Goal: Information Seeking & Learning: Learn about a topic

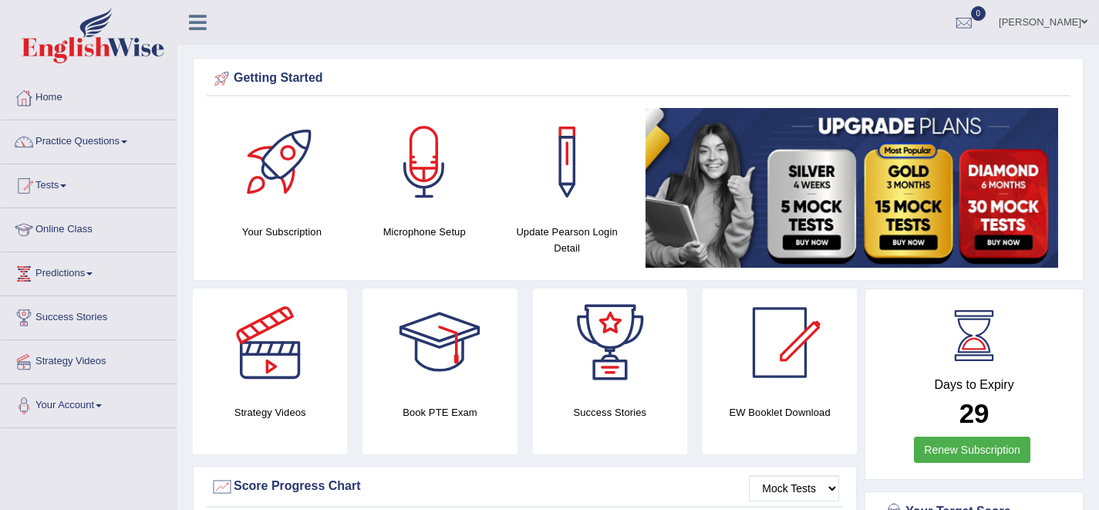
click at [91, 372] on link "Strategy Videos" at bounding box center [89, 359] width 176 height 39
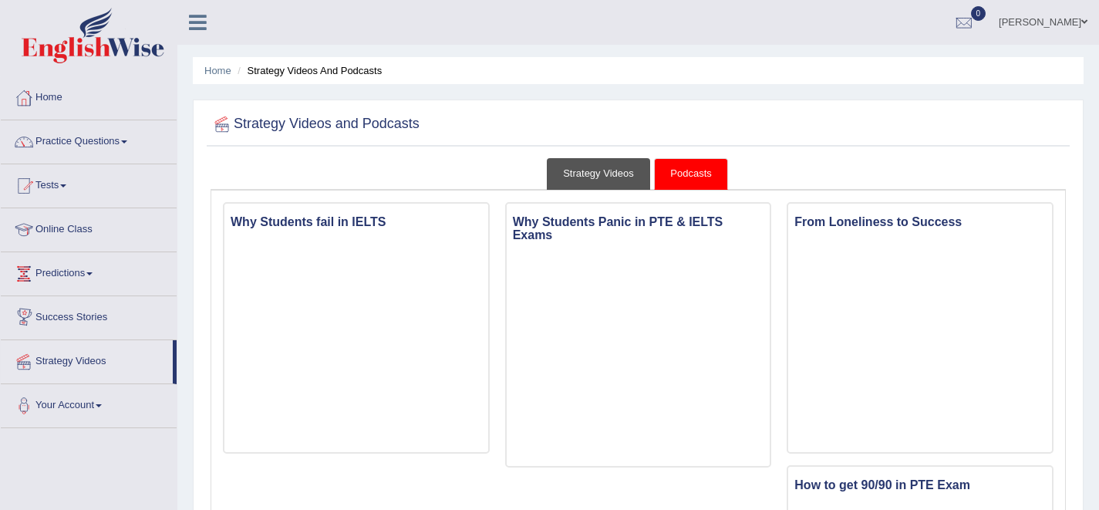
click at [568, 175] on link "Strategy Videos" at bounding box center [598, 174] width 103 height 32
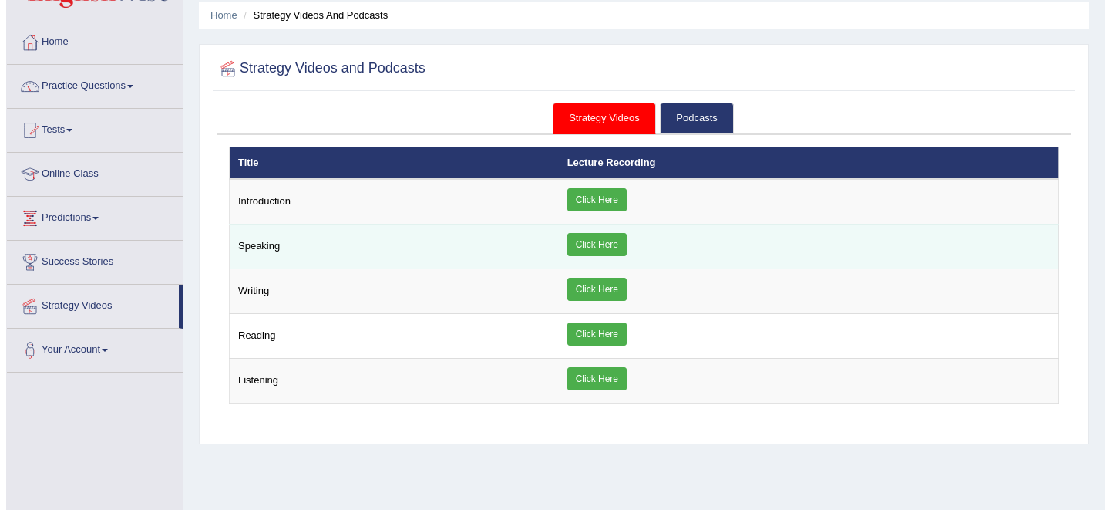
scroll to position [56, 0]
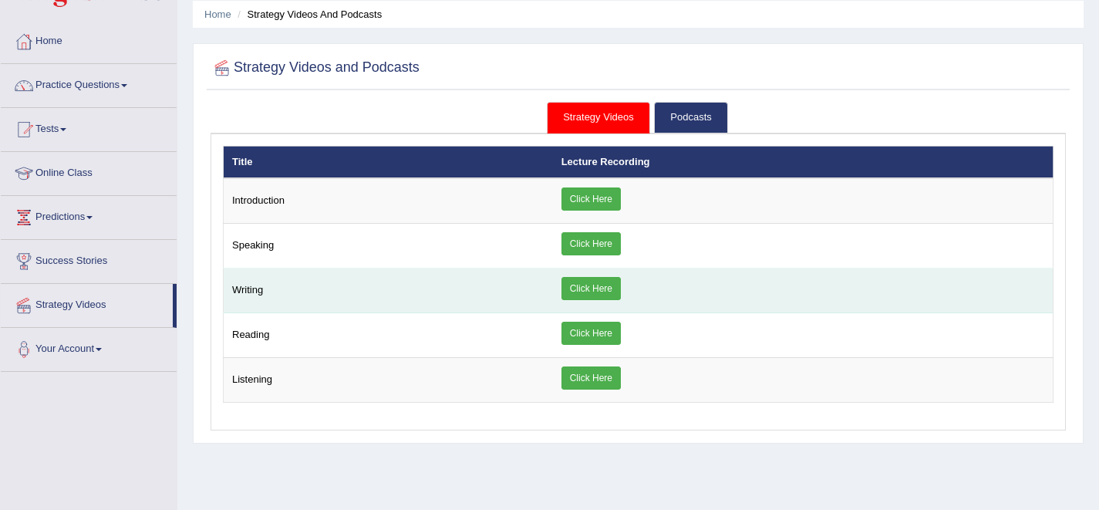
click at [586, 291] on link "Click Here" at bounding box center [590, 288] width 59 height 23
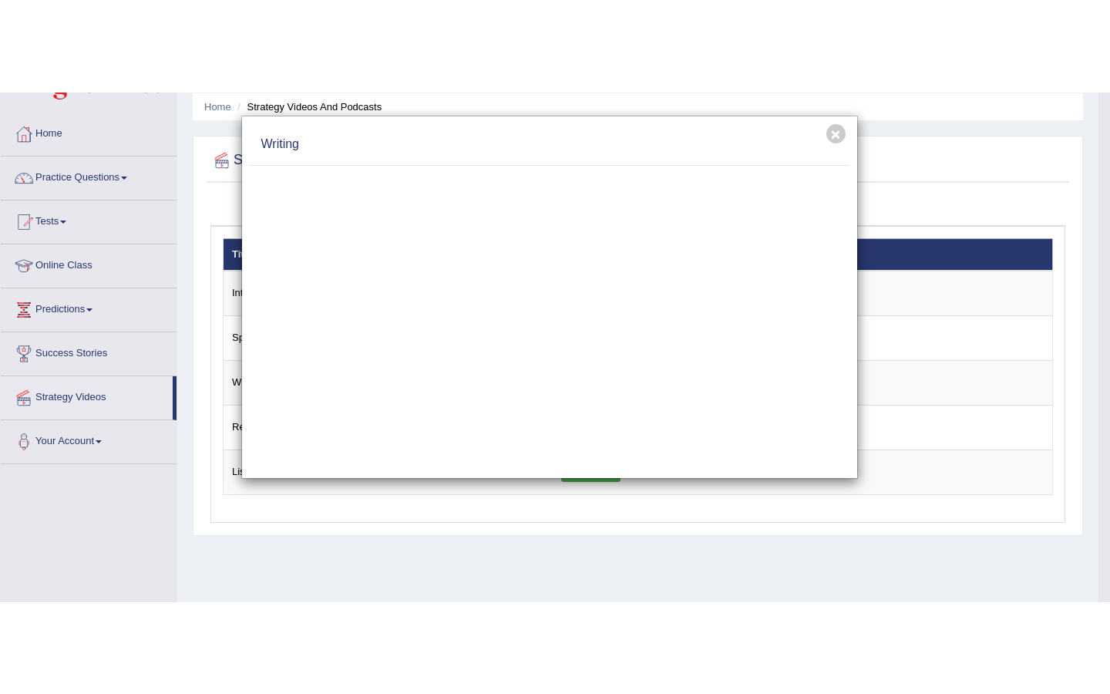
scroll to position [0, 0]
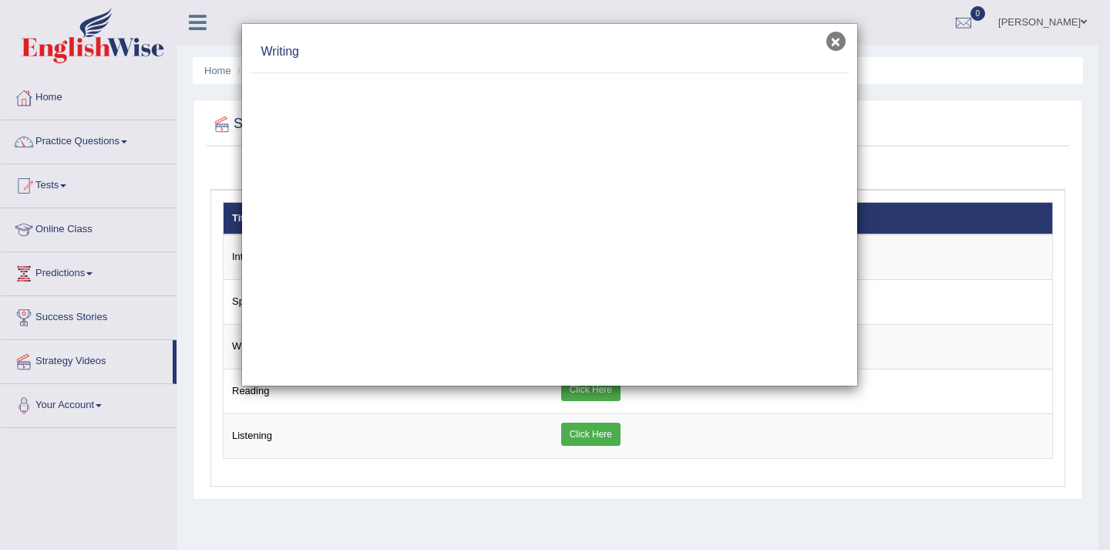
click at [837, 45] on button "×" at bounding box center [836, 41] width 19 height 19
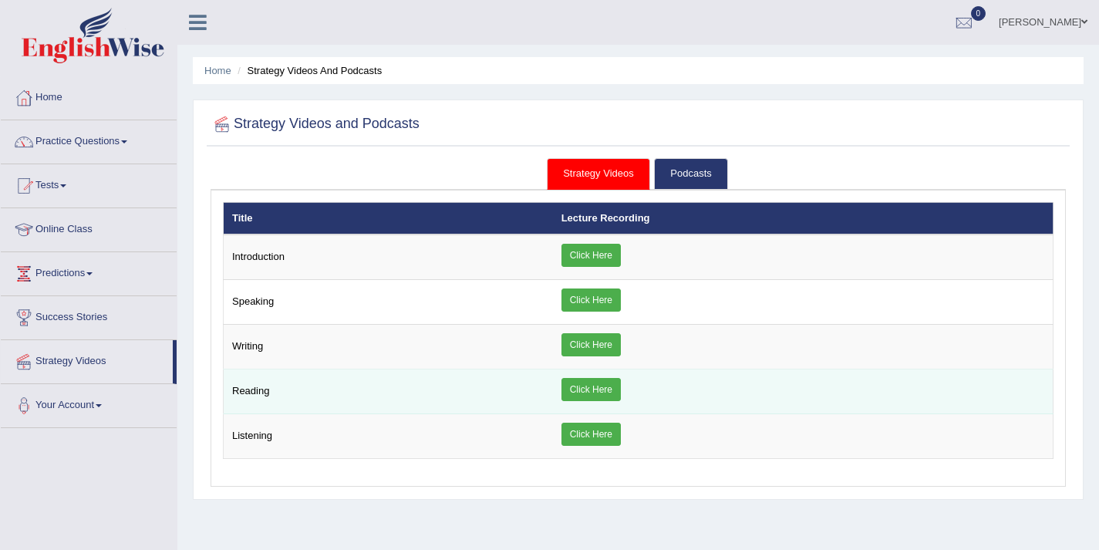
click at [579, 388] on link "Click Here" at bounding box center [590, 389] width 59 height 23
